Goal: Check status: Check status

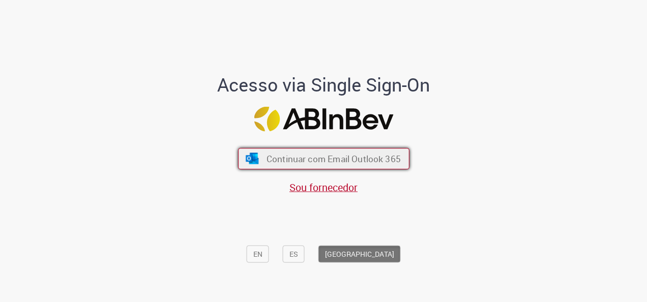
click at [319, 159] on span "Continuar com Email Outlook 365" at bounding box center [333, 159] width 134 height 12
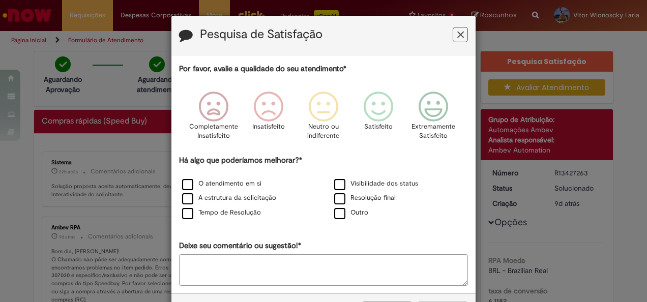
click at [457, 37] on icon "Feedback" at bounding box center [460, 35] width 7 height 11
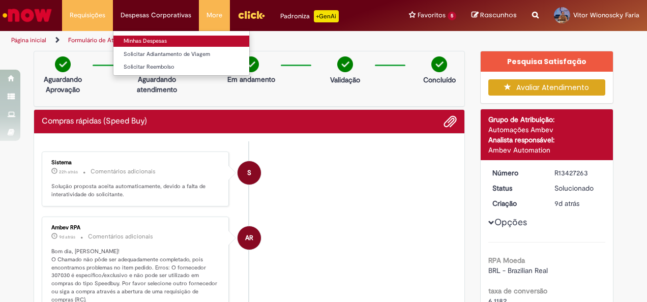
click at [160, 41] on link "Minhas Despesas" at bounding box center [181, 41] width 136 height 11
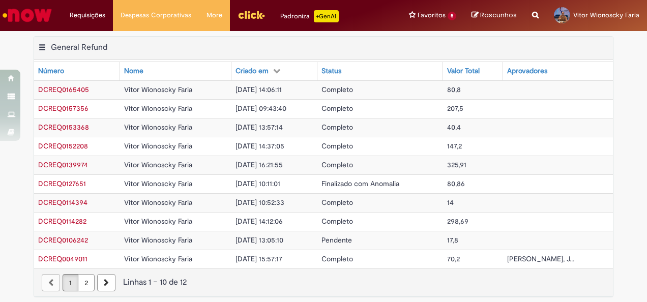
click at [503, 89] on td at bounding box center [558, 89] width 110 height 19
